Goal: Transaction & Acquisition: Purchase product/service

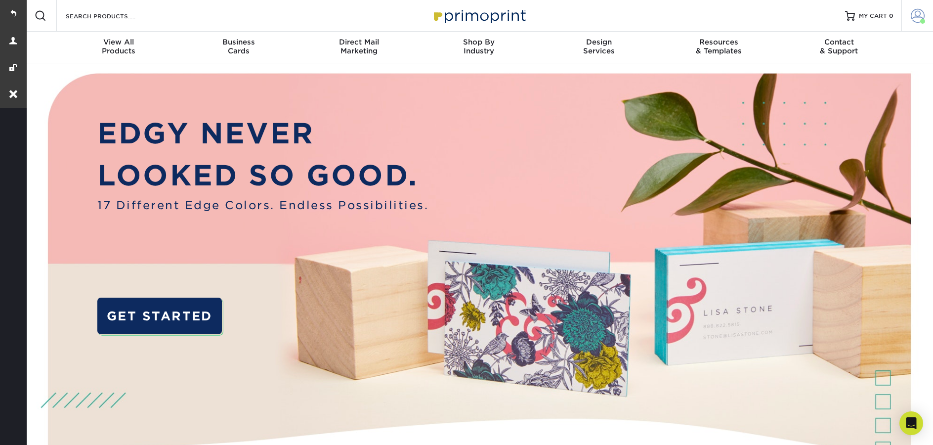
click at [921, 20] on span at bounding box center [922, 21] width 5 height 5
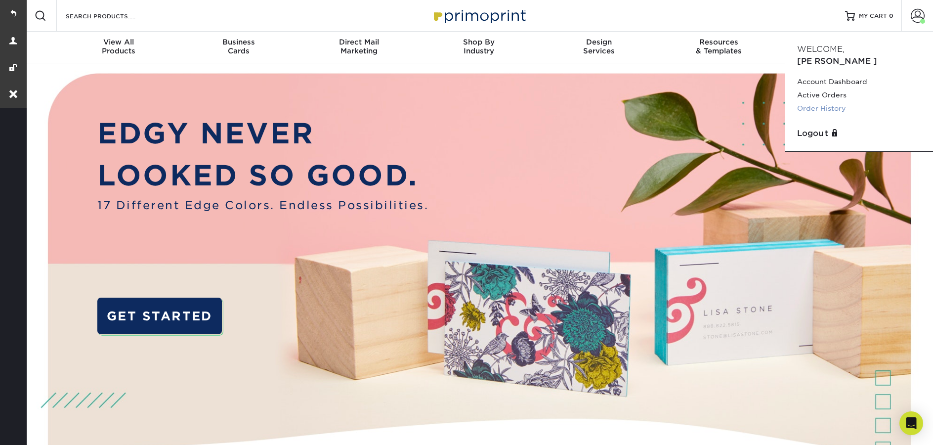
click at [831, 102] on link "Order History" at bounding box center [859, 108] width 124 height 13
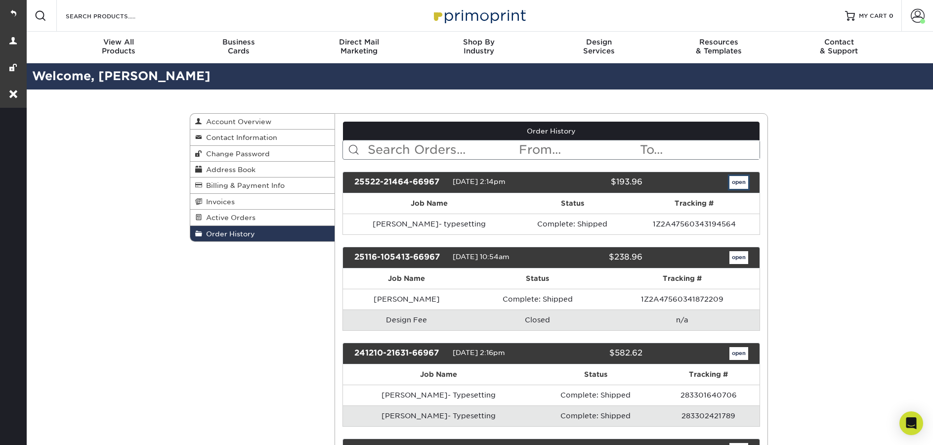
click at [736, 182] on link "open" at bounding box center [738, 182] width 19 height 13
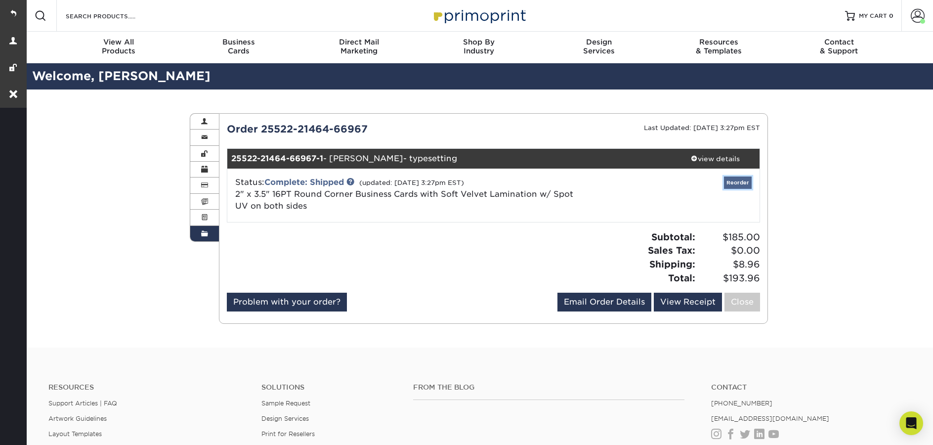
click at [732, 180] on link "Reorder" at bounding box center [738, 182] width 28 height 12
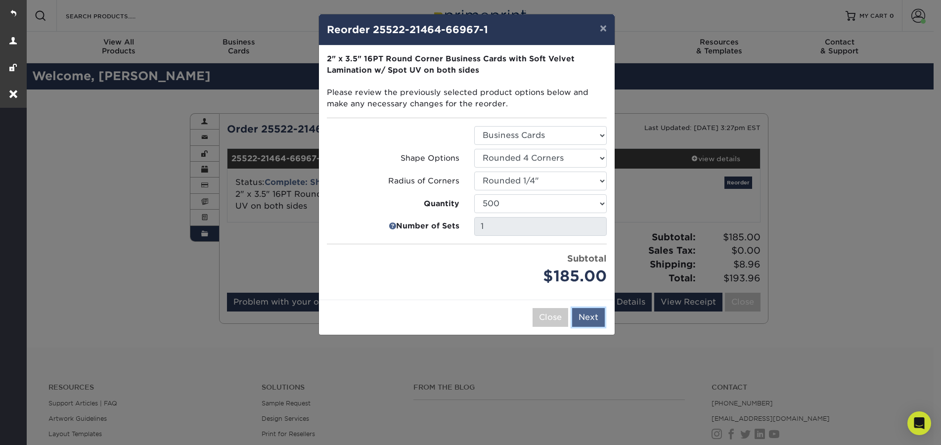
click at [579, 315] on button "Next" at bounding box center [588, 317] width 33 height 19
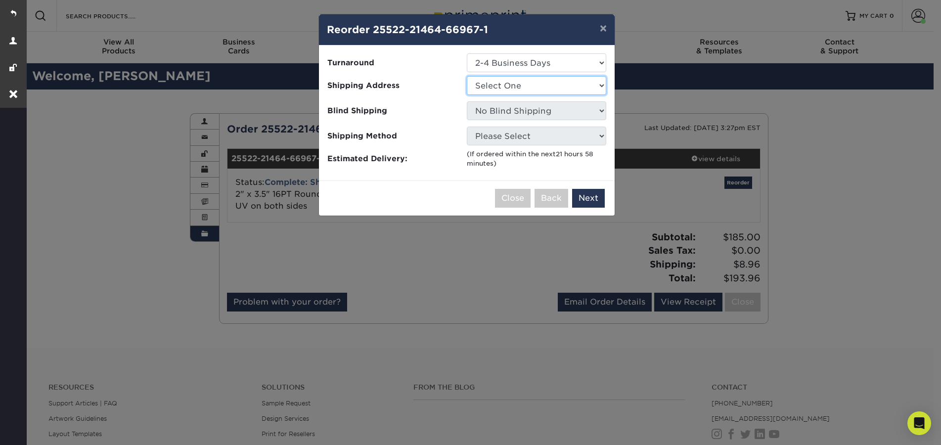
click at [548, 84] on select "Select One Aeromed Group Andre Trudell Bob Spence Chris Boyer Chris Ravenscroft…" at bounding box center [536, 85] width 139 height 19
click at [497, 271] on div "× Reorder 25522-21464-66967-1 Please select all options to continue. Only quant…" at bounding box center [470, 222] width 941 height 445
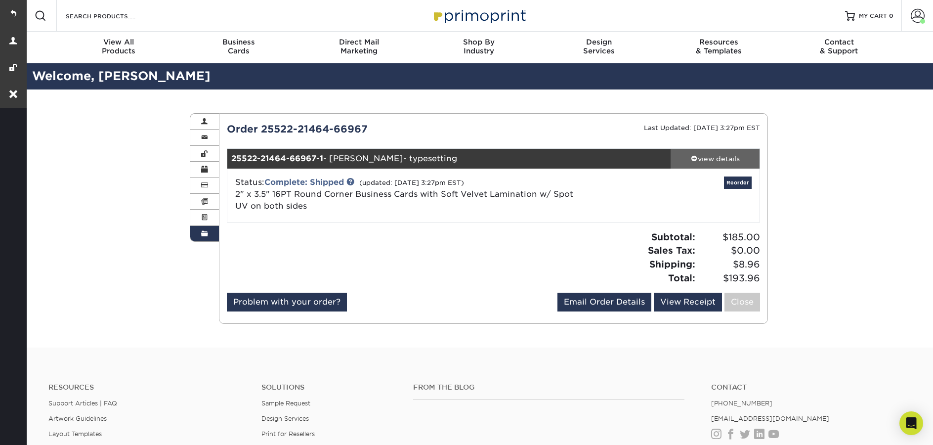
click at [728, 158] on div "view details" at bounding box center [715, 159] width 89 height 10
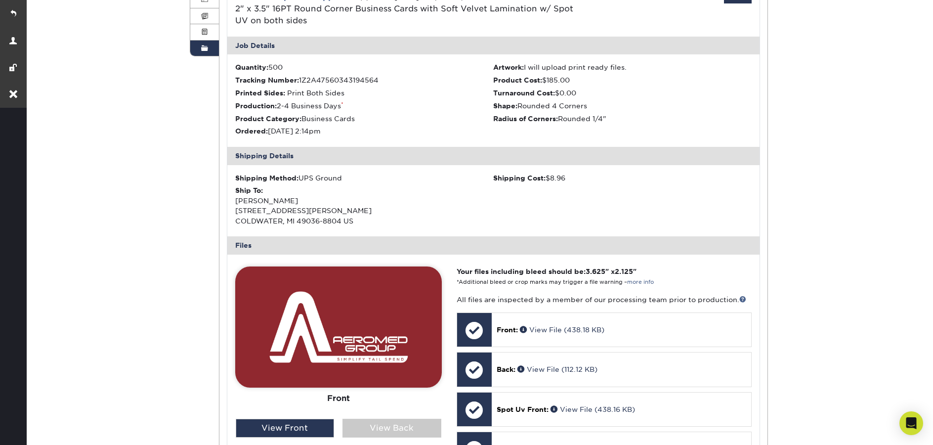
scroll to position [201, 0]
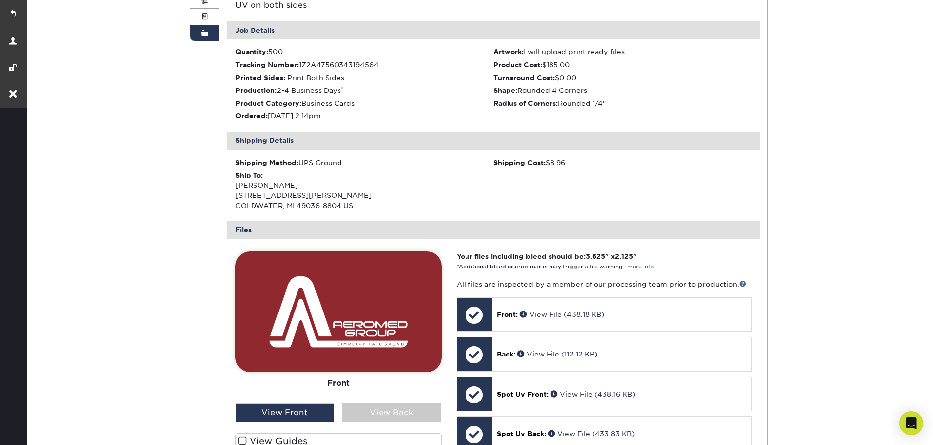
click at [203, 32] on span at bounding box center [204, 33] width 7 height 8
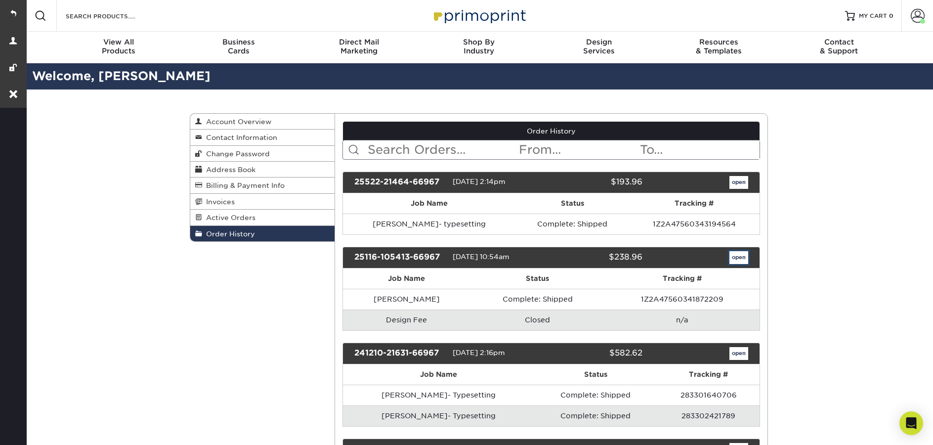
click at [746, 259] on link "open" at bounding box center [738, 257] width 19 height 13
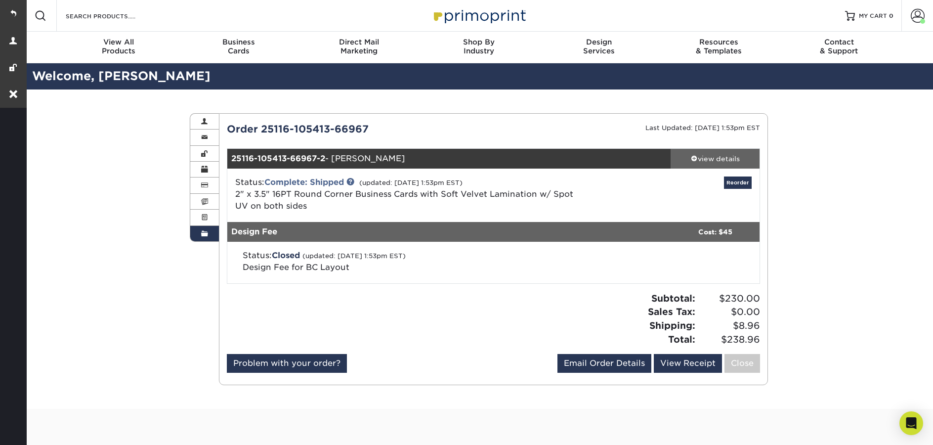
click at [729, 160] on div "view details" at bounding box center [715, 159] width 89 height 10
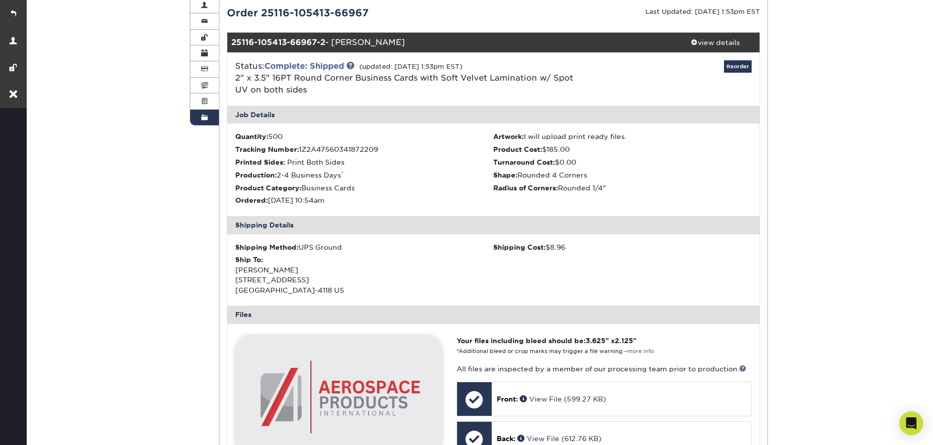
scroll to position [111, 0]
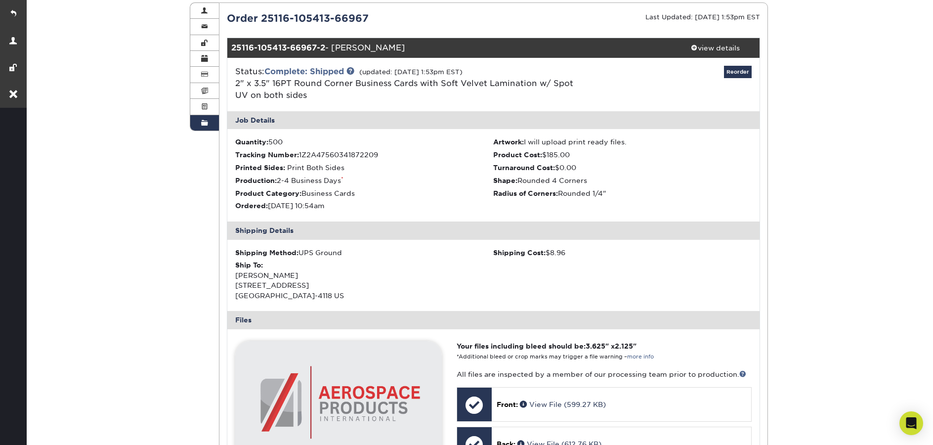
click at [201, 127] on span at bounding box center [204, 123] width 7 height 8
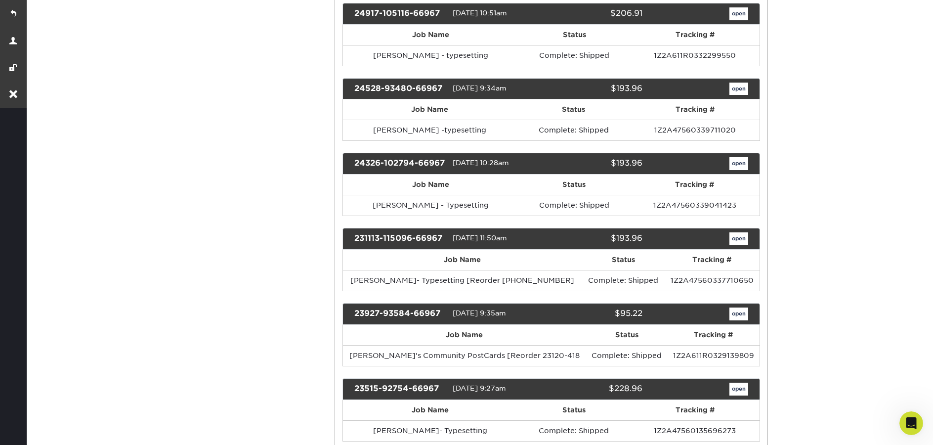
scroll to position [542, 0]
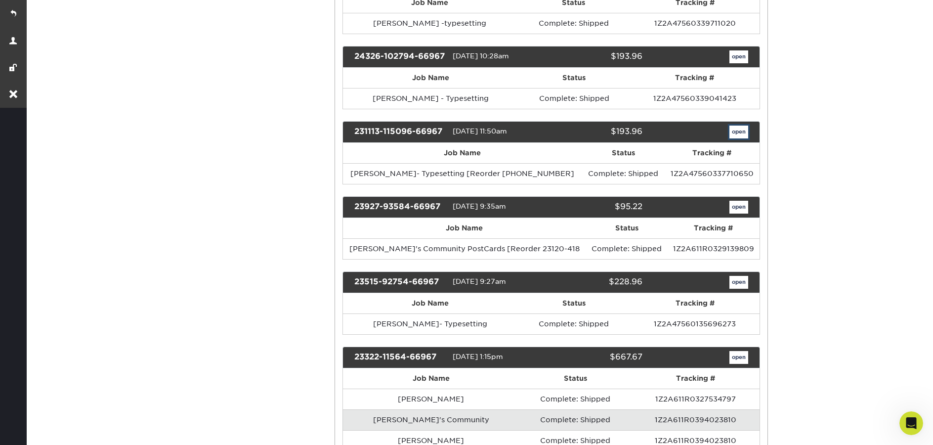
click at [738, 138] on link "open" at bounding box center [738, 132] width 19 height 13
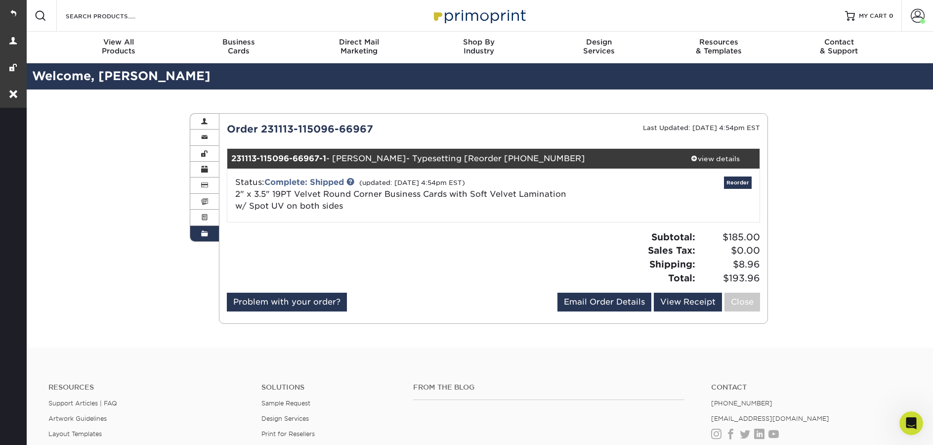
click at [518, 158] on div "231113-115096-66967-1 - Andre Trudell- Typesetting [Reorder 23515-92754-66" at bounding box center [449, 159] width 444 height 20
drag, startPoint x: 726, startPoint y: 162, endPoint x: 720, endPoint y: 161, distance: 5.6
click at [726, 162] on div "view details" at bounding box center [715, 159] width 89 height 10
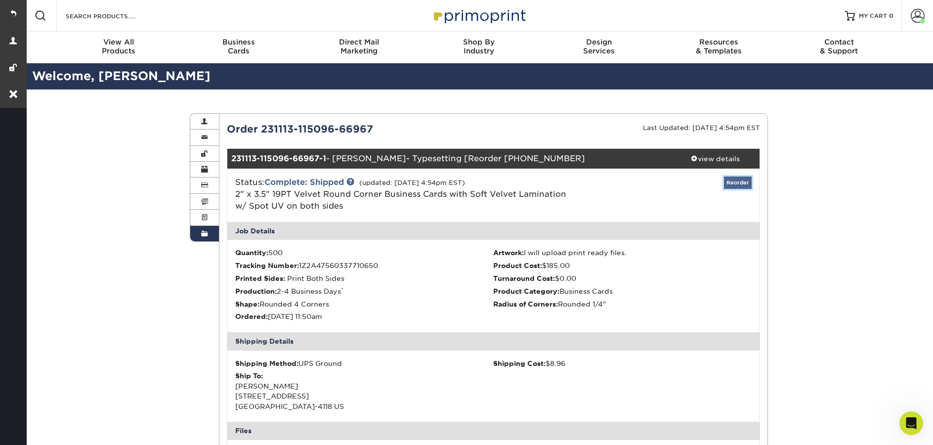
click at [733, 180] on link "Reorder" at bounding box center [738, 182] width 28 height 12
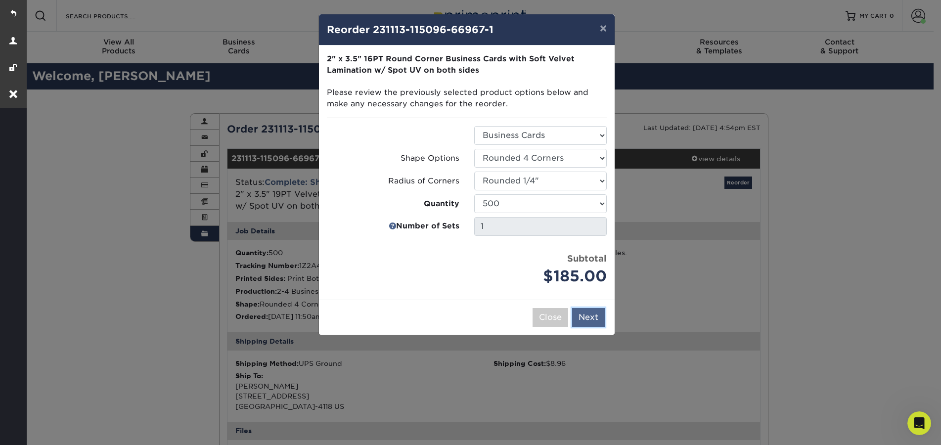
click at [594, 320] on button "Next" at bounding box center [588, 317] width 33 height 19
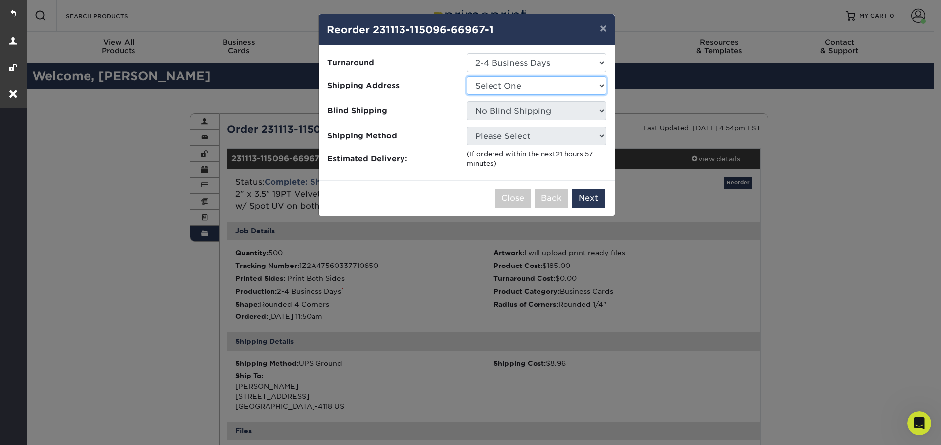
click at [522, 87] on select "Select One Aeromed Group Andre Trudell Bob Spence Chris Boyer Chris Ravenscroft…" at bounding box center [536, 85] width 139 height 19
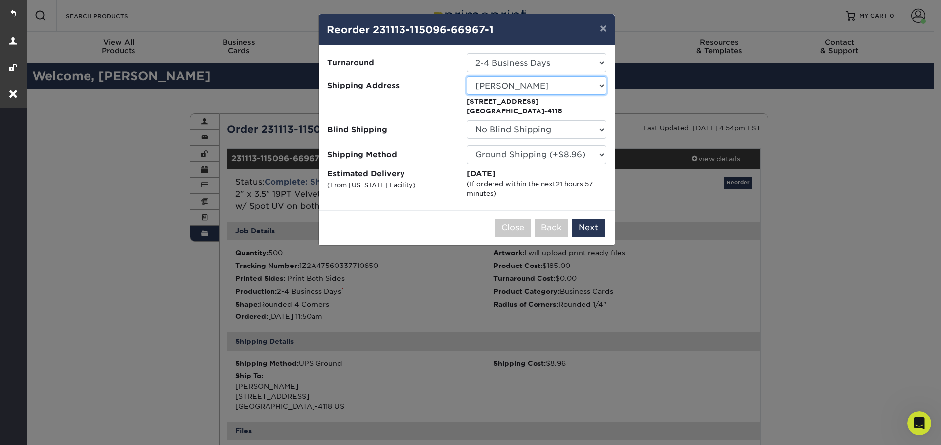
click at [521, 84] on select "Select One Aeromed Group Andre Trudell Bob Spence Chris Boyer Chris Ravenscroft…" at bounding box center [536, 85] width 139 height 19
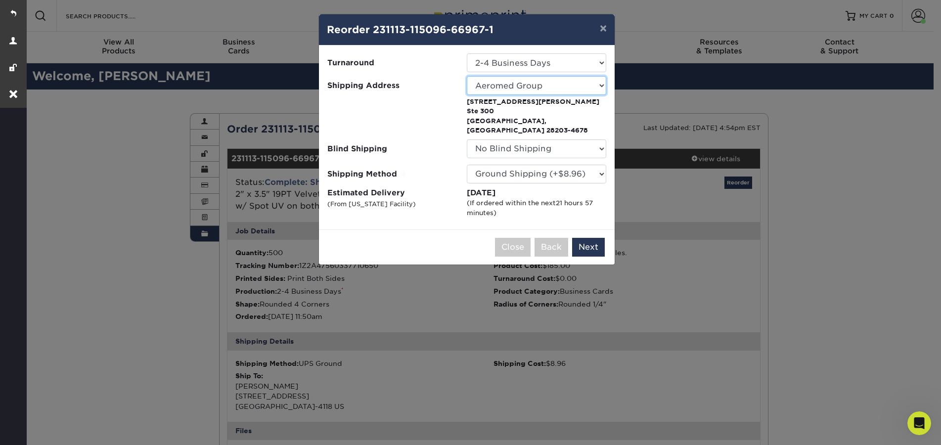
click at [534, 92] on select "Select One Aeromed Group Andre Trudell Bob Spence Chris Boyer Chris Ravenscroft…" at bounding box center [536, 85] width 139 height 19
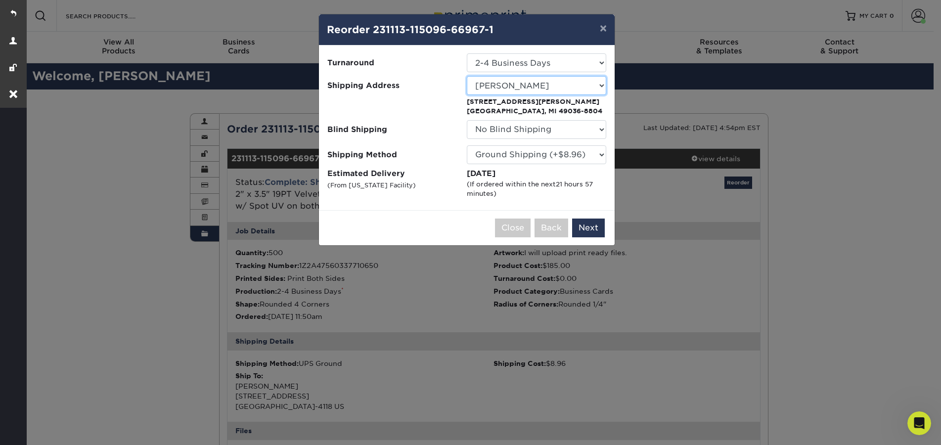
click at [561, 79] on select "Select One Aeromed Group Andre Trudell Bob Spence Chris Boyer Chris Ravenscroft…" at bounding box center [536, 85] width 139 height 19
click at [549, 81] on select "Select One Aeromed Group Andre Trudell Bob Spence Chris Boyer Chris Ravenscroft…" at bounding box center [536, 85] width 139 height 19
select select "244267"
click at [587, 85] on select "Select One Aeromed Group Andre Trudell Bob Spence Chris Boyer Chris Ravenscroft…" at bounding box center [536, 85] width 139 height 19
click at [918, 18] on div "× Reorder 231113-115096-66967-1 Please select all options to continue. Only qua…" at bounding box center [470, 222] width 941 height 445
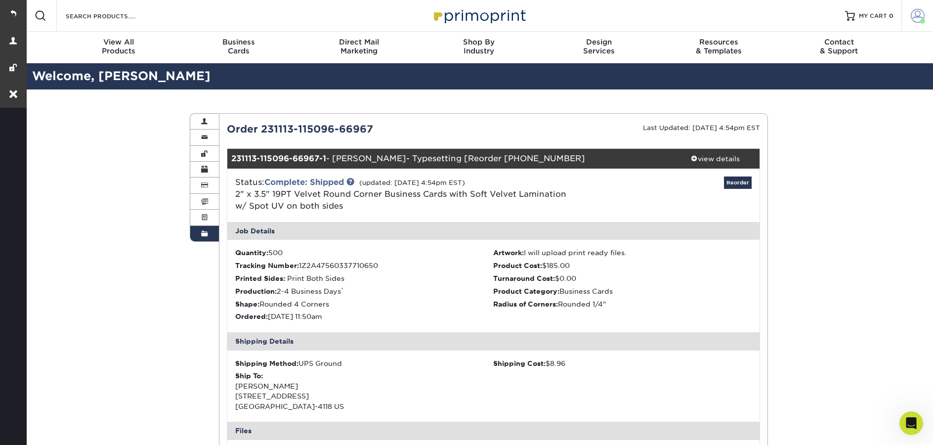
click at [916, 19] on span at bounding box center [918, 16] width 14 height 14
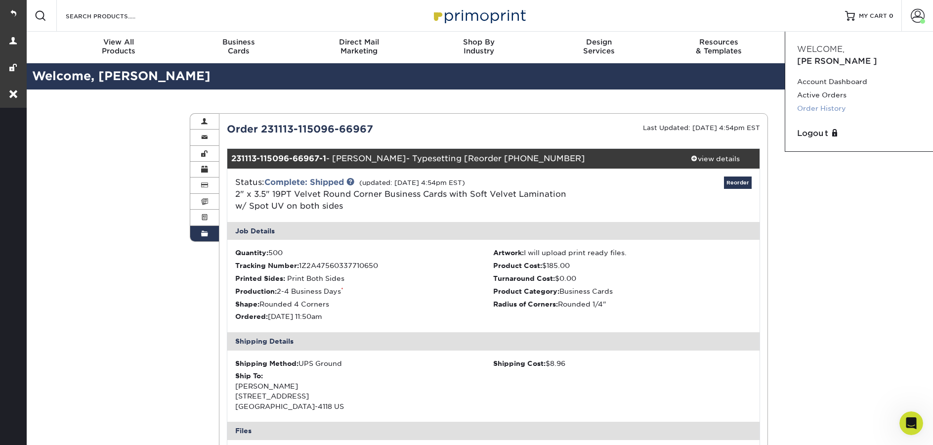
click at [831, 102] on link "Order History" at bounding box center [859, 108] width 124 height 13
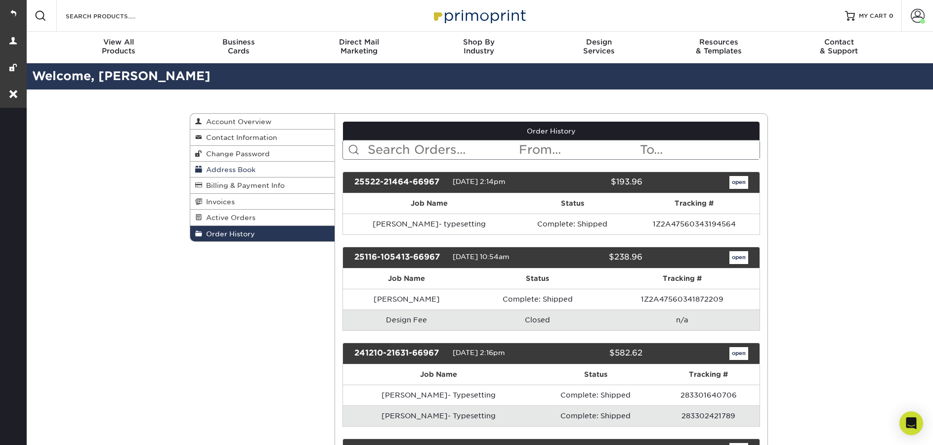
click at [224, 165] on link "Address Book" at bounding box center [262, 170] width 144 height 16
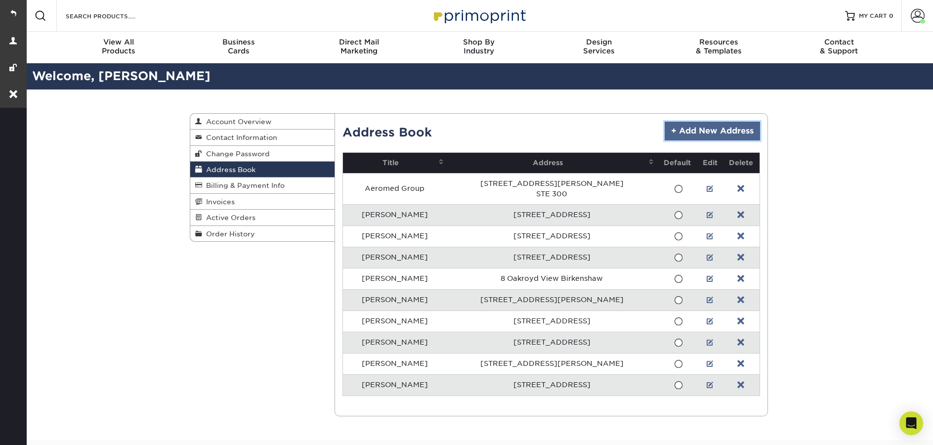
click at [723, 130] on link "+ Add New Address" at bounding box center [712, 131] width 95 height 19
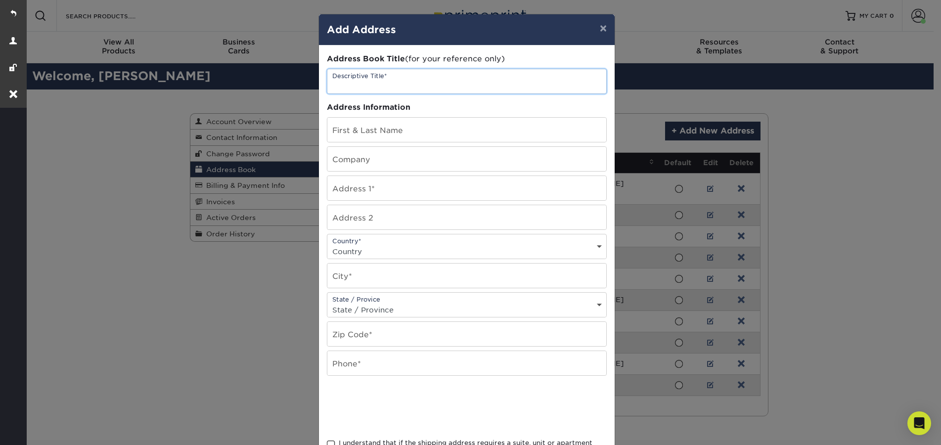
click at [363, 80] on input "text" at bounding box center [466, 81] width 279 height 24
paste input "[PERSON_NAME]"
type input "[PERSON_NAME]"
click at [373, 129] on input "text" at bounding box center [466, 130] width 279 height 24
paste input "[PERSON_NAME]"
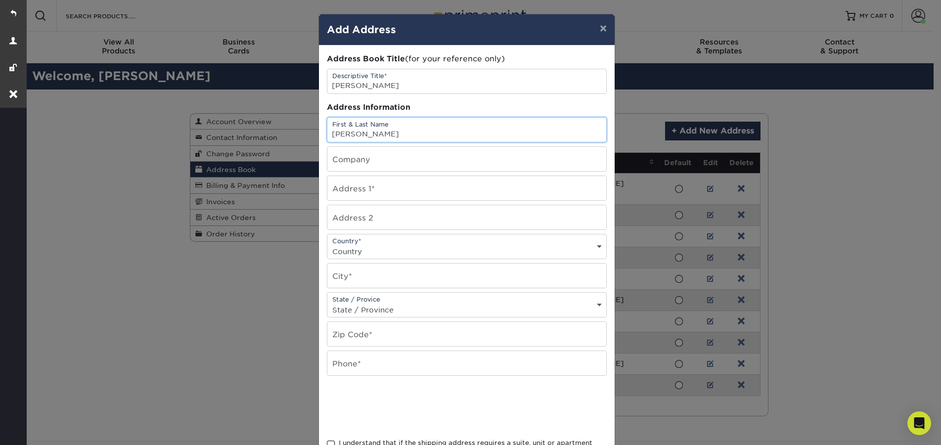
type input "[PERSON_NAME]"
click at [356, 188] on input "text" at bounding box center [466, 188] width 279 height 24
paste input "640 Hope Hills Drive"
type input "640 Hope Hills Drive"
click at [378, 249] on select "Country United States Canada ----------------------------- Afghanistan Albania …" at bounding box center [466, 251] width 279 height 14
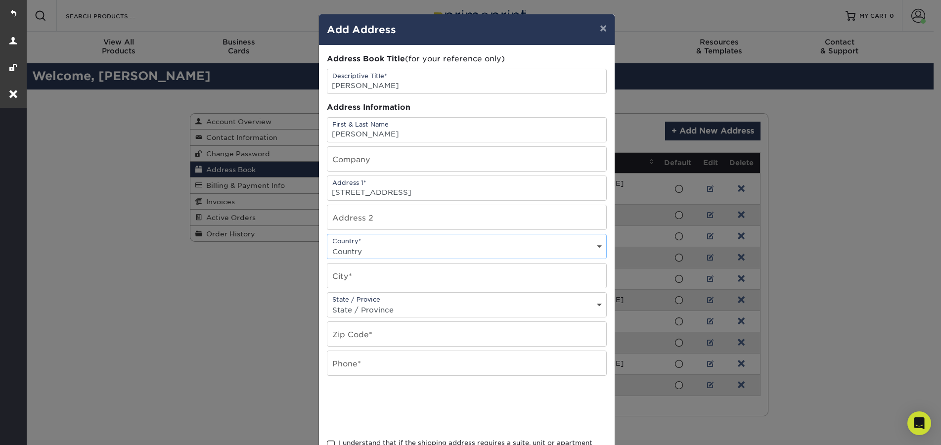
select select "US"
click at [327, 244] on select "Country United States Canada ----------------------------- Afghanistan Albania …" at bounding box center [466, 251] width 279 height 14
click at [352, 279] on input "text" at bounding box center [466, 275] width 279 height 24
paste input "Siler. City"
type input "Siler. City"
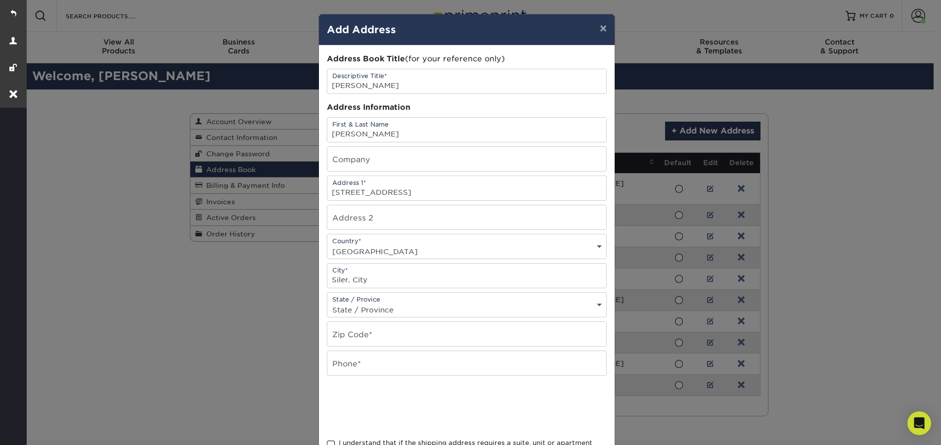
click at [359, 309] on select "State / Province Alabama Alaska Arizona Arkansas California Colorado Connecticu…" at bounding box center [466, 309] width 279 height 14
select select "NC"
click at [327, 302] on select "State / Province Alabama Alaska Arizona Arkansas California Colorado Connecticu…" at bounding box center [466, 309] width 279 height 14
click at [369, 336] on input "text" at bounding box center [466, 334] width 279 height 24
paste input "27344"
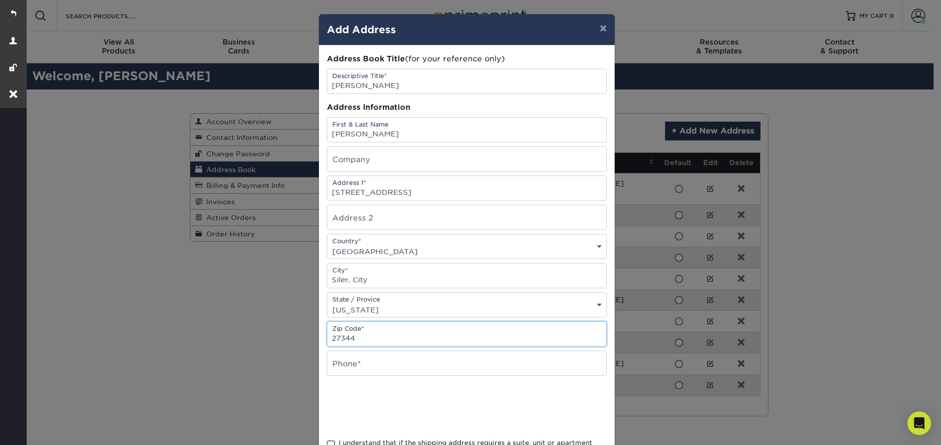
type input "27344"
click at [373, 358] on input "text" at bounding box center [466, 363] width 279 height 24
paste input "919 270 8589"
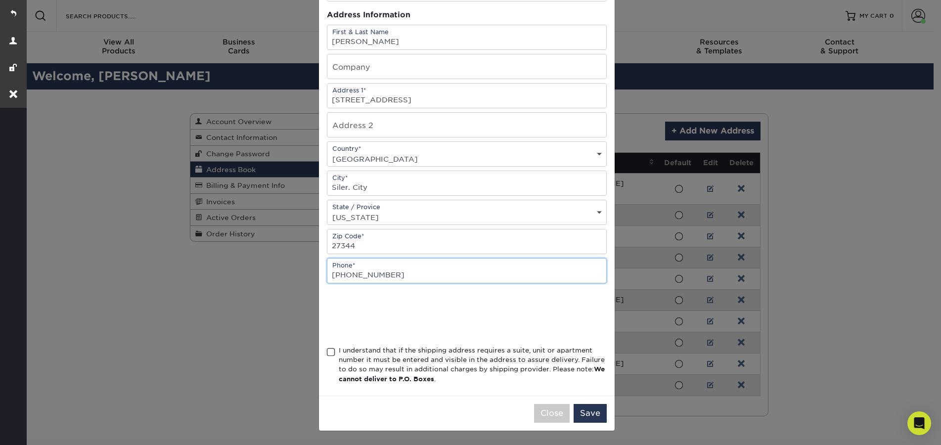
type input "919 270 8589"
click at [330, 353] on span at bounding box center [331, 351] width 8 height 9
click at [0, 0] on input "I understand that if the shipping address requires a suite, unit or apartment n…" at bounding box center [0, 0] width 0 height 0
click at [589, 418] on button "Save" at bounding box center [589, 413] width 33 height 19
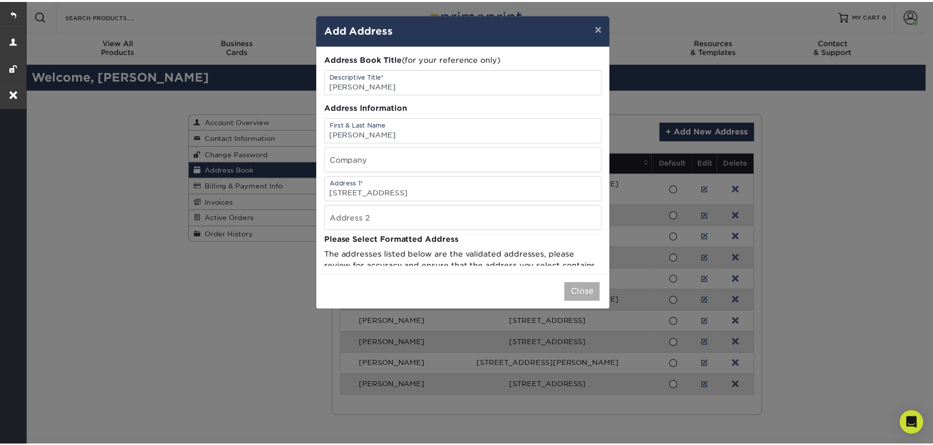
scroll to position [0, 0]
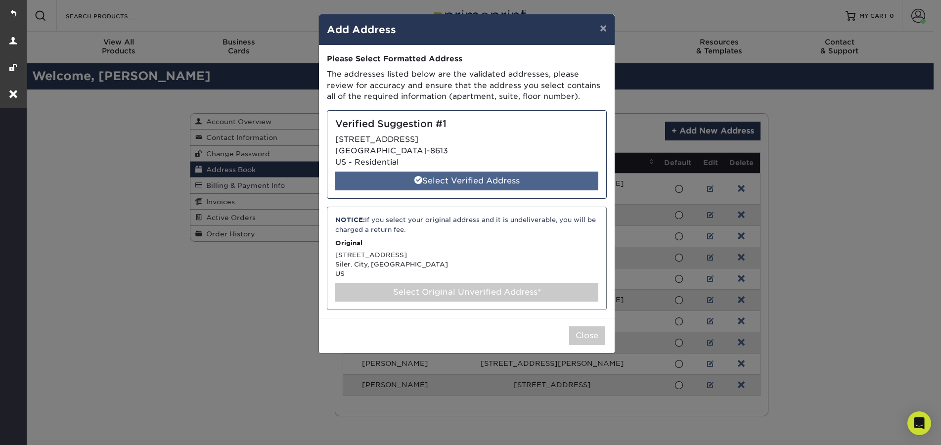
click at [545, 182] on div "Select Verified Address" at bounding box center [466, 180] width 263 height 19
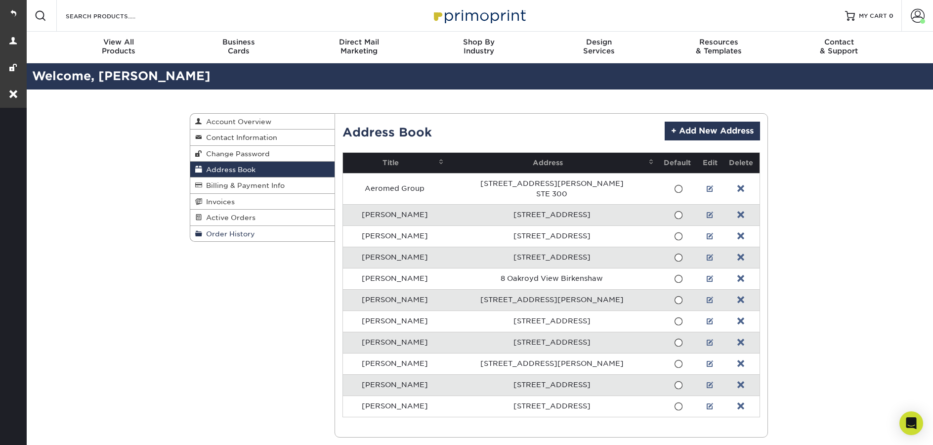
click at [247, 235] on span "Order History" at bounding box center [228, 234] width 53 height 8
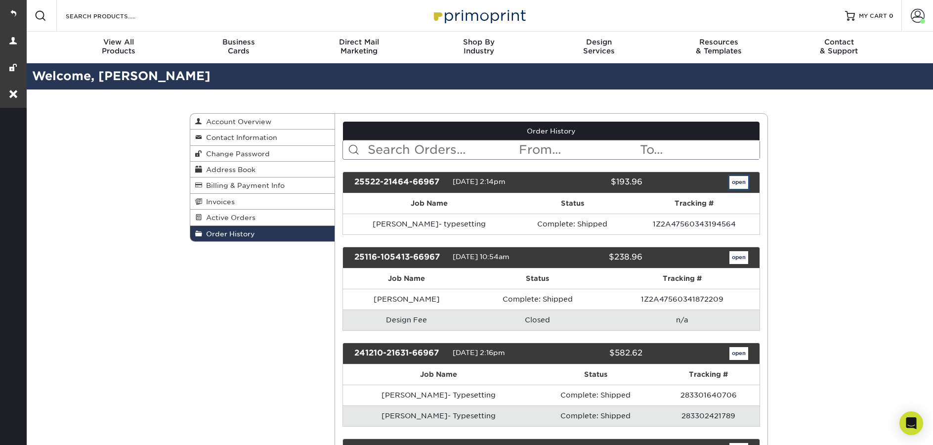
click at [744, 182] on link "open" at bounding box center [738, 182] width 19 height 13
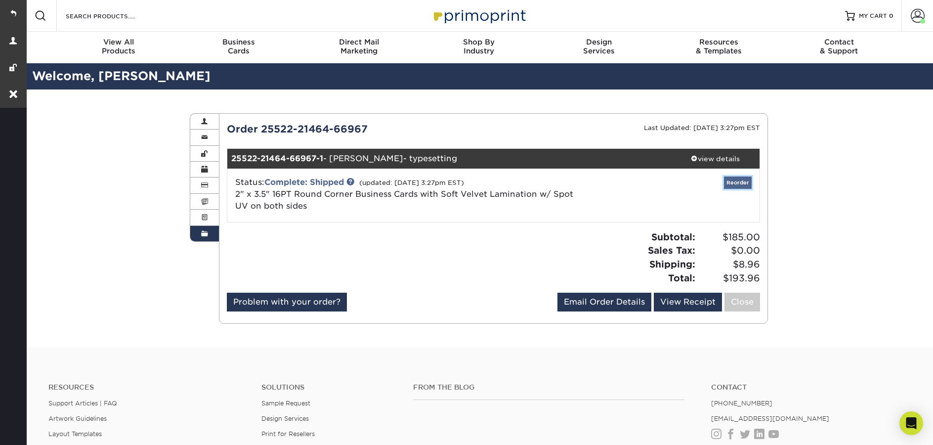
click at [725, 180] on link "Reorder" at bounding box center [738, 182] width 28 height 12
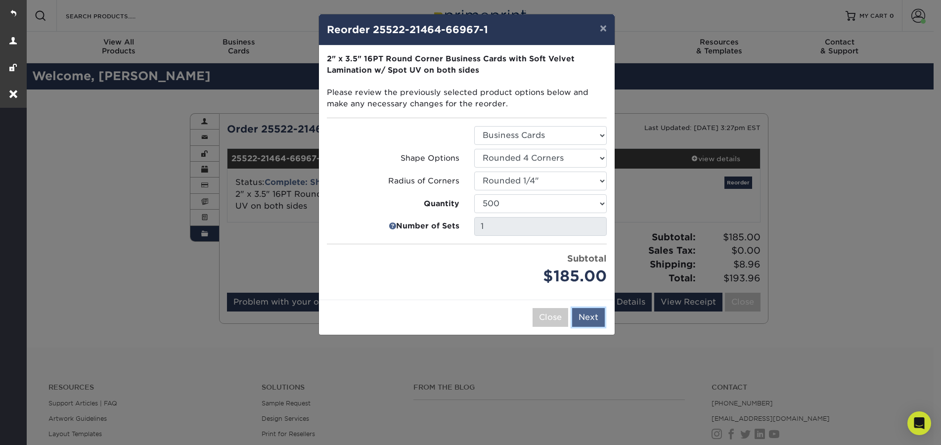
click at [590, 320] on button "Next" at bounding box center [588, 317] width 33 height 19
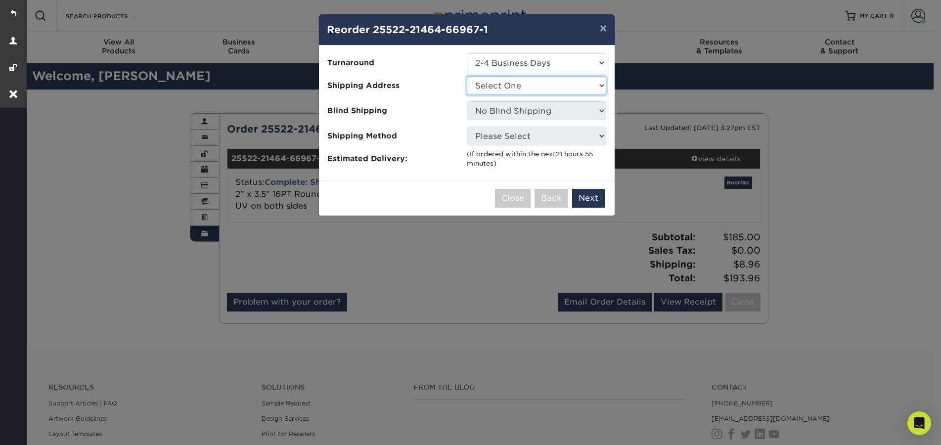
click at [536, 85] on select "Select One Aeromed Group Andre Trudell Bob Spence Chris Boyer Chris Ravenscroft…" at bounding box center [536, 85] width 139 height 19
select select "286546"
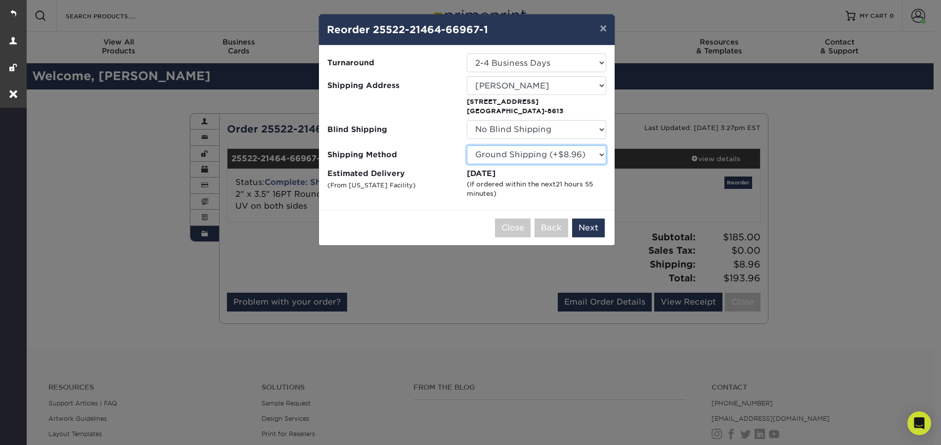
click at [568, 162] on select "Please Select Ground Shipping (+$8.96) 3 Day Shipping Service (+$26.66) 2 Day A…" at bounding box center [536, 154] width 139 height 19
click at [590, 233] on button "Next" at bounding box center [588, 227] width 33 height 19
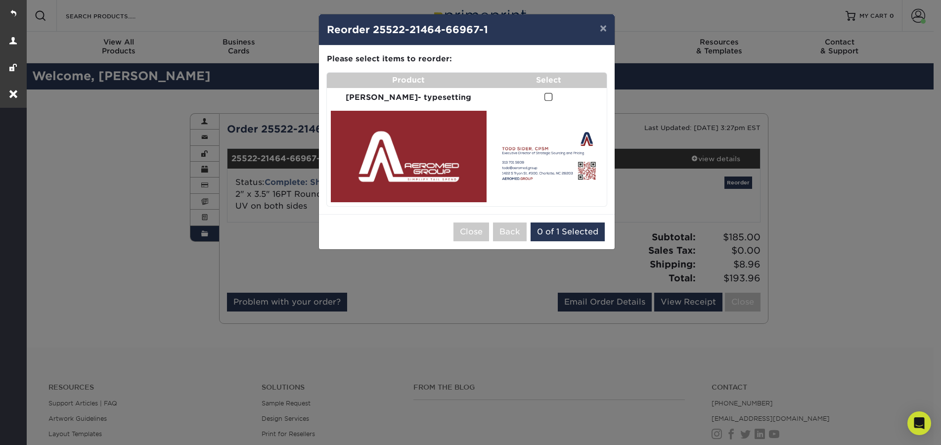
click at [544, 98] on span at bounding box center [548, 96] width 8 height 9
click at [0, 0] on input "checkbox" at bounding box center [0, 0] width 0 height 0
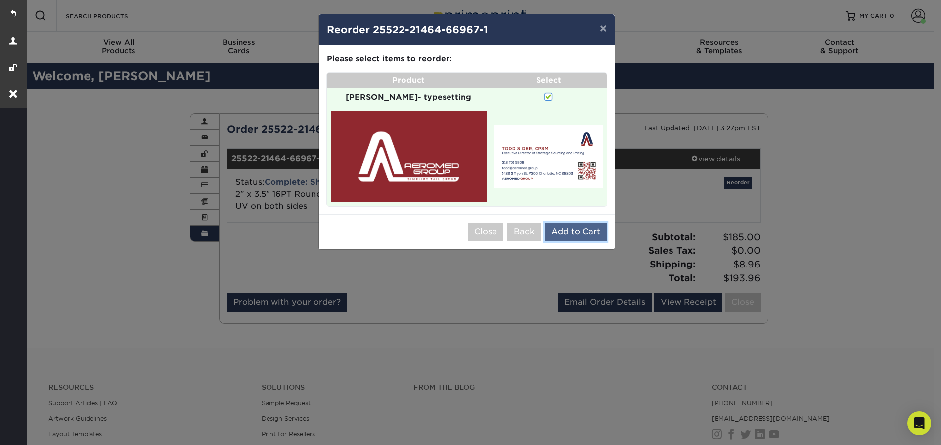
click at [575, 225] on button "Add to Cart" at bounding box center [576, 231] width 62 height 19
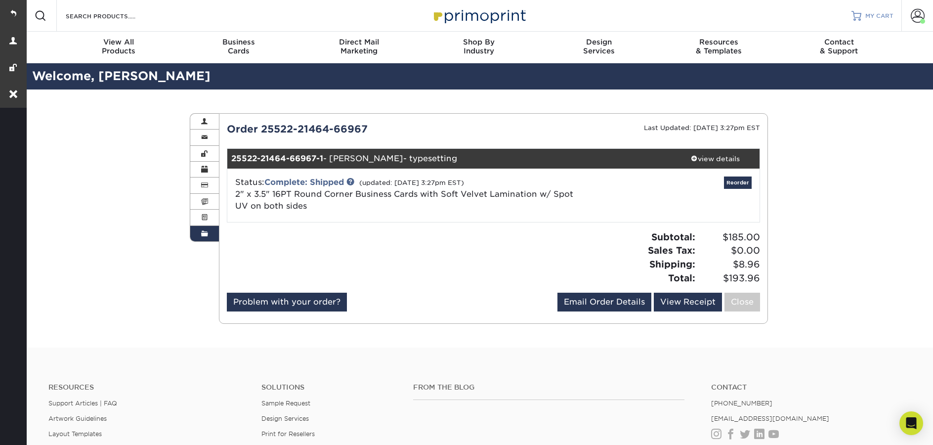
click at [895, 19] on div "Resources Menu Search Products Account Welcome, Morgan Account Dashboard Active…" at bounding box center [479, 16] width 908 height 32
click at [878, 15] on span "MY CART" at bounding box center [879, 16] width 28 height 8
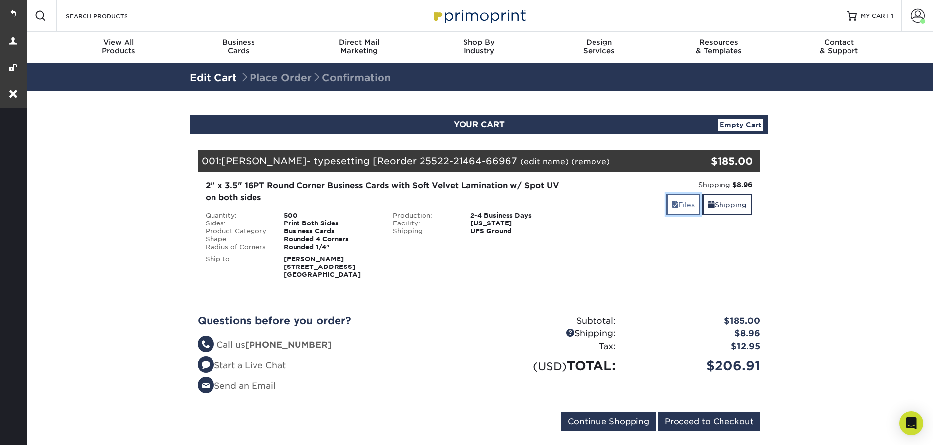
click at [677, 202] on link "Files" at bounding box center [683, 204] width 34 height 21
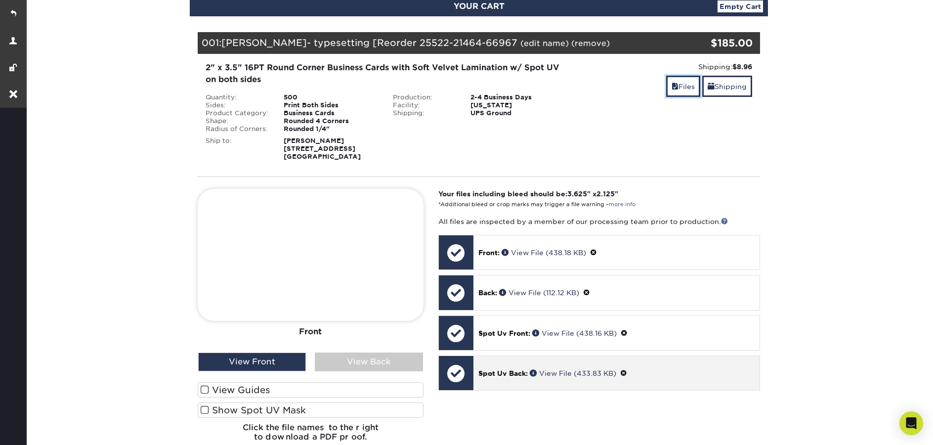
scroll to position [294, 0]
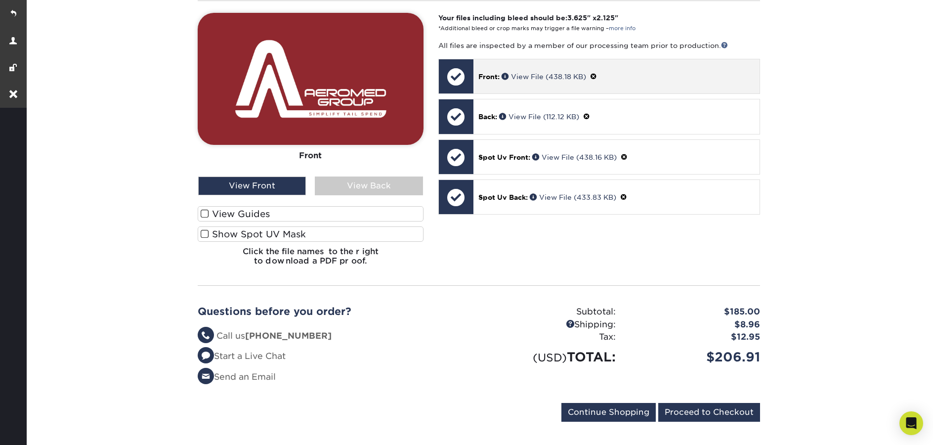
click at [595, 78] on span at bounding box center [593, 77] width 7 height 8
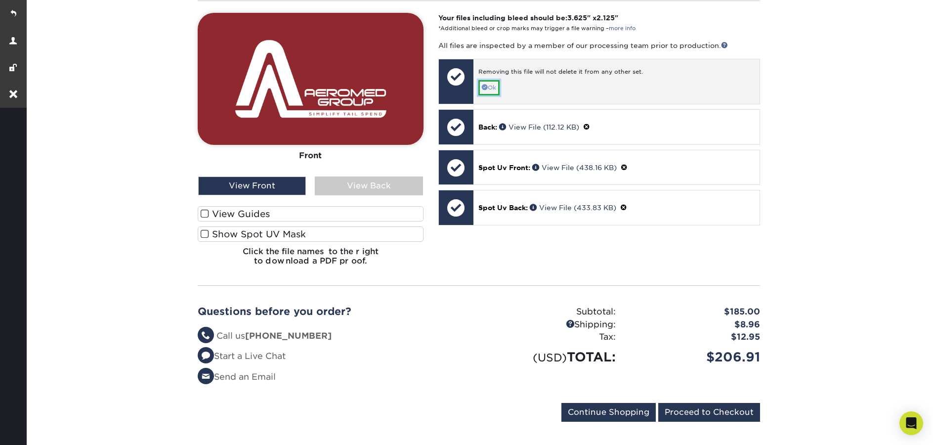
click at [496, 87] on link "Ok" at bounding box center [488, 87] width 21 height 15
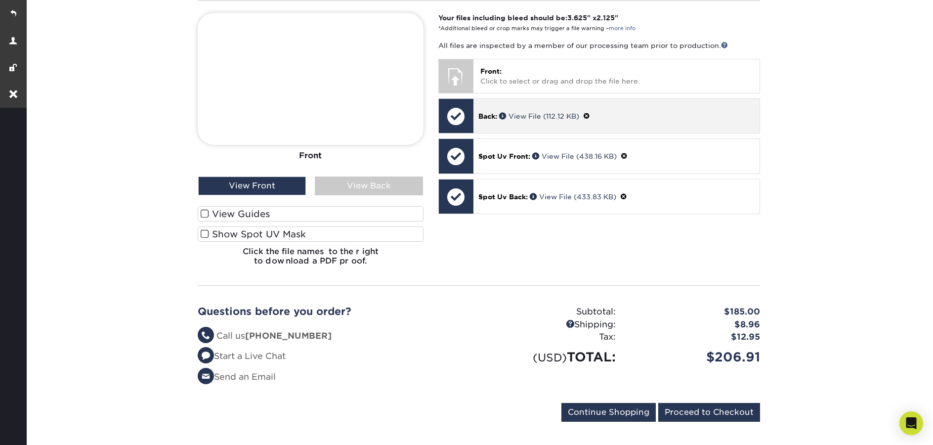
click at [586, 113] on p "Back: View File (112.12 KB)" at bounding box center [616, 116] width 276 height 10
click at [589, 116] on span at bounding box center [586, 116] width 7 height 8
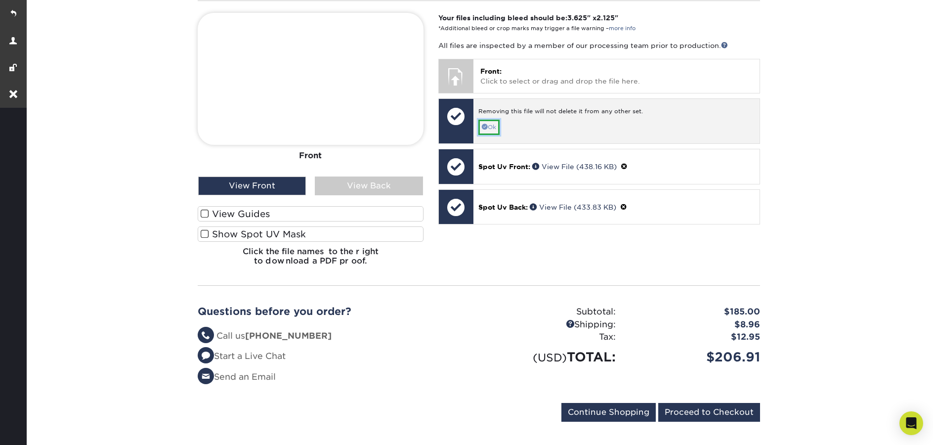
click at [496, 129] on link "Ok" at bounding box center [488, 127] width 21 height 15
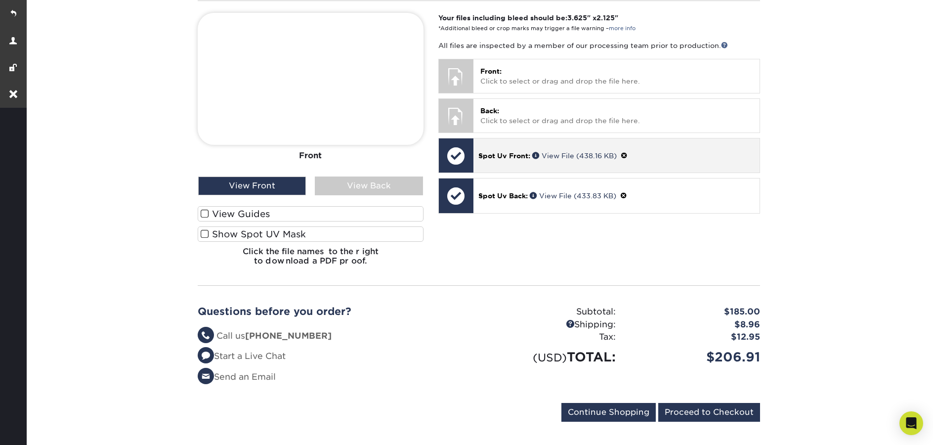
click at [625, 154] on span at bounding box center [624, 156] width 7 height 8
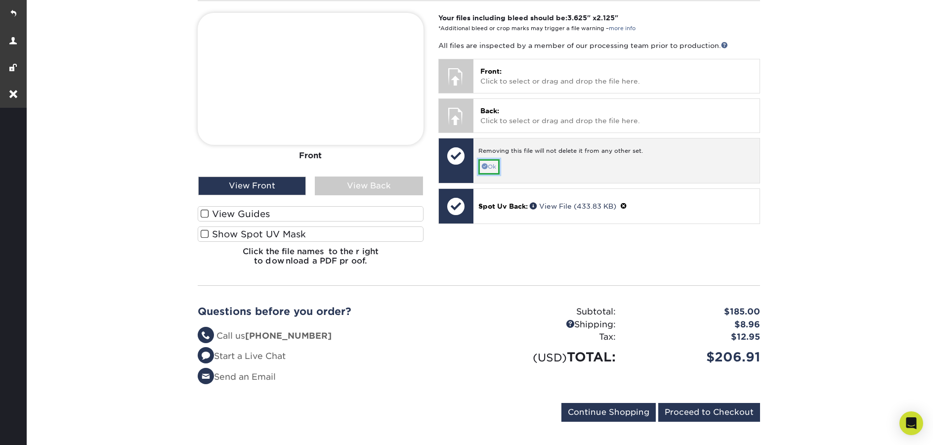
click at [496, 168] on link "Ok" at bounding box center [488, 166] width 21 height 15
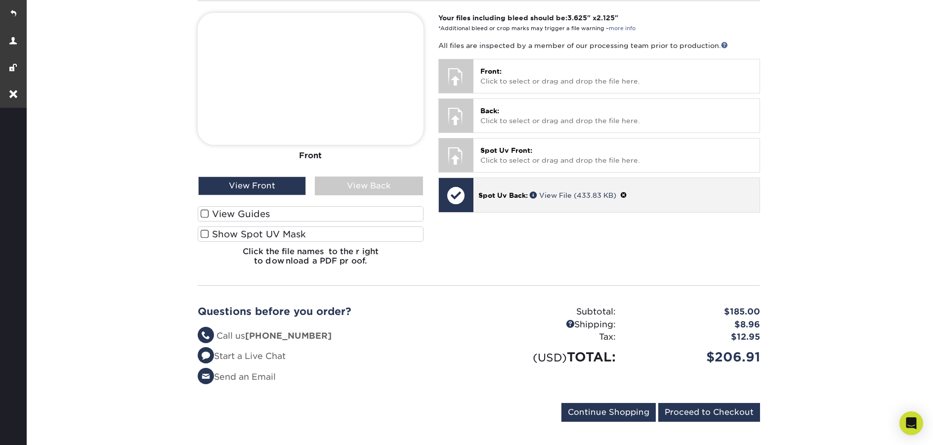
click at [625, 194] on span at bounding box center [623, 195] width 7 height 8
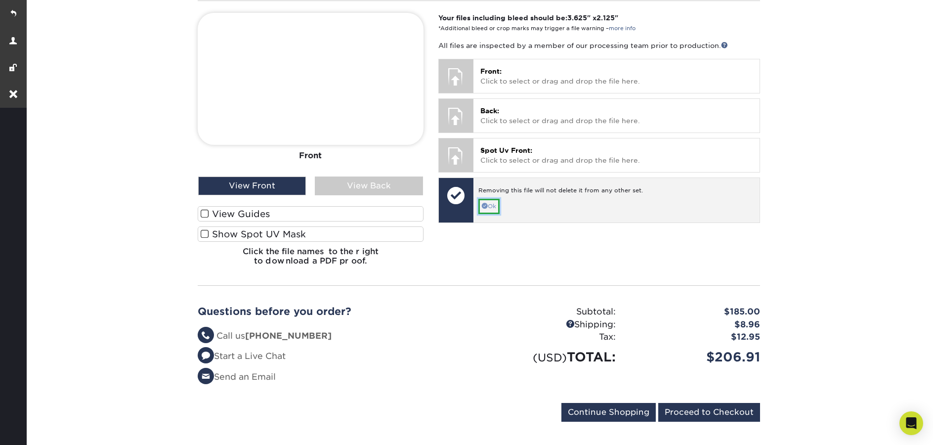
click at [495, 205] on link "Ok" at bounding box center [488, 206] width 21 height 15
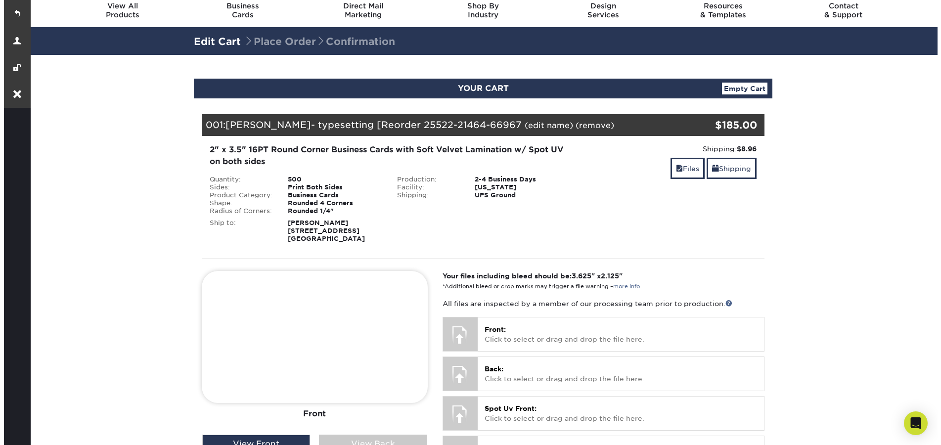
scroll to position [0, 0]
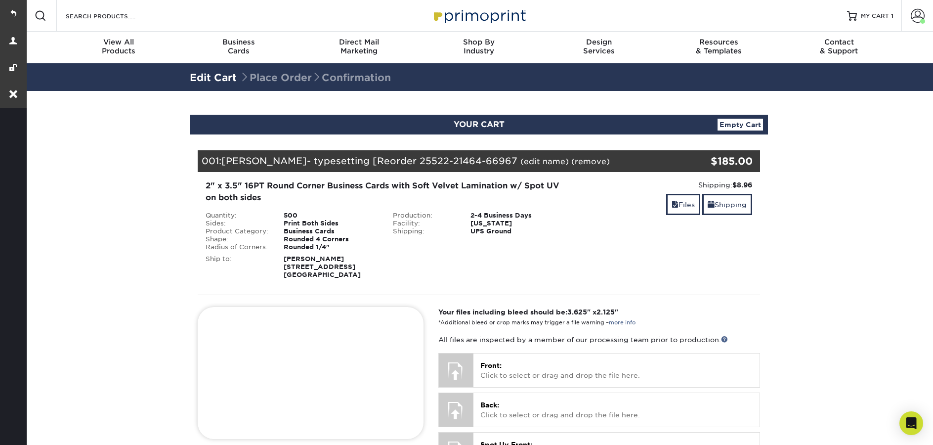
click at [522, 159] on link "(edit name)" at bounding box center [544, 161] width 48 height 9
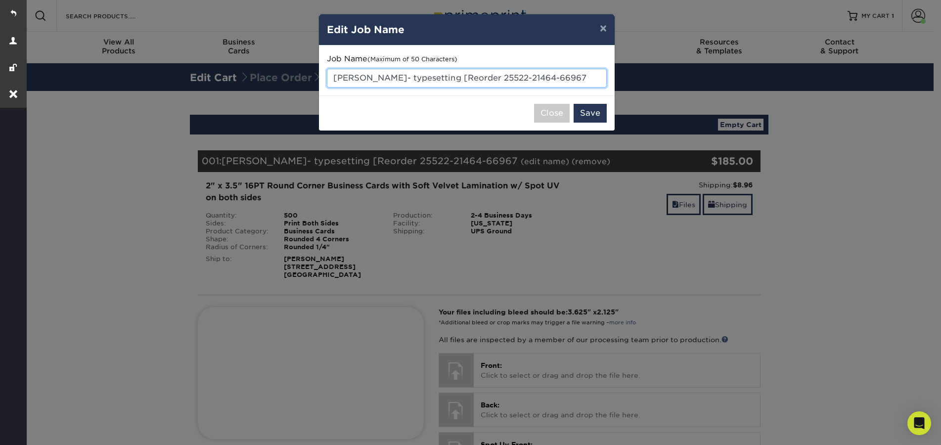
drag, startPoint x: 575, startPoint y: 73, endPoint x: 378, endPoint y: 72, distance: 197.2
click at [378, 72] on input "TODD SIDER- typesetting [Reorder 25522-21464-66967" at bounding box center [467, 78] width 280 height 19
paste input "[PERSON_NAME]"
type input "[PERSON_NAME] - typesetting"
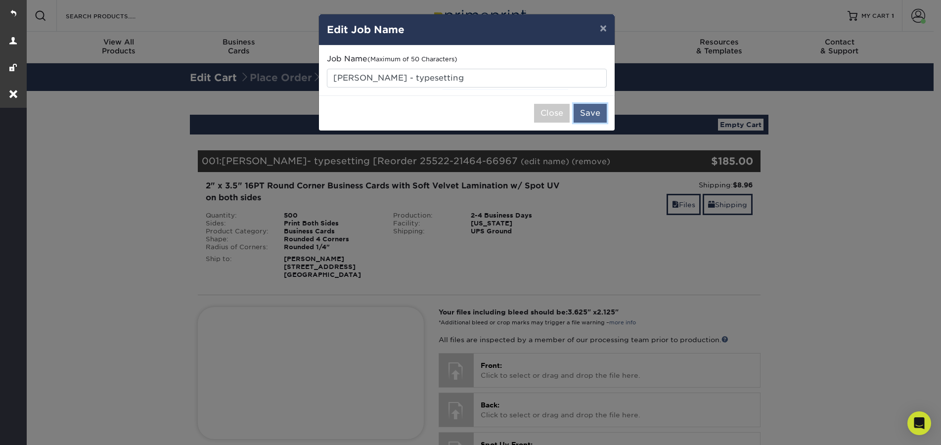
click at [601, 116] on button "Save" at bounding box center [589, 113] width 33 height 19
